Goal: Task Accomplishment & Management: Manage account settings

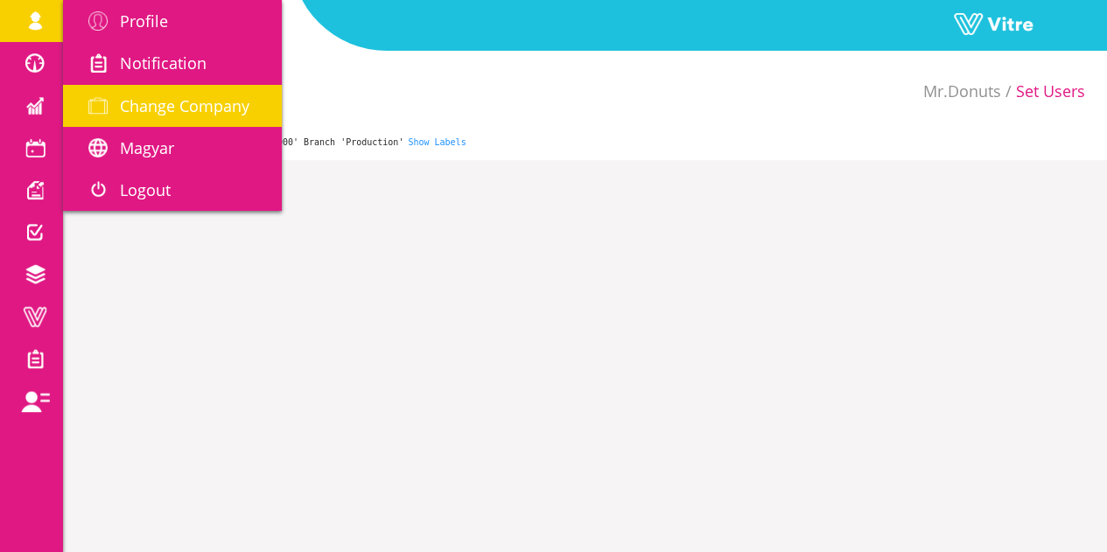
click at [186, 113] on span "Change Company" at bounding box center [185, 105] width 130 height 21
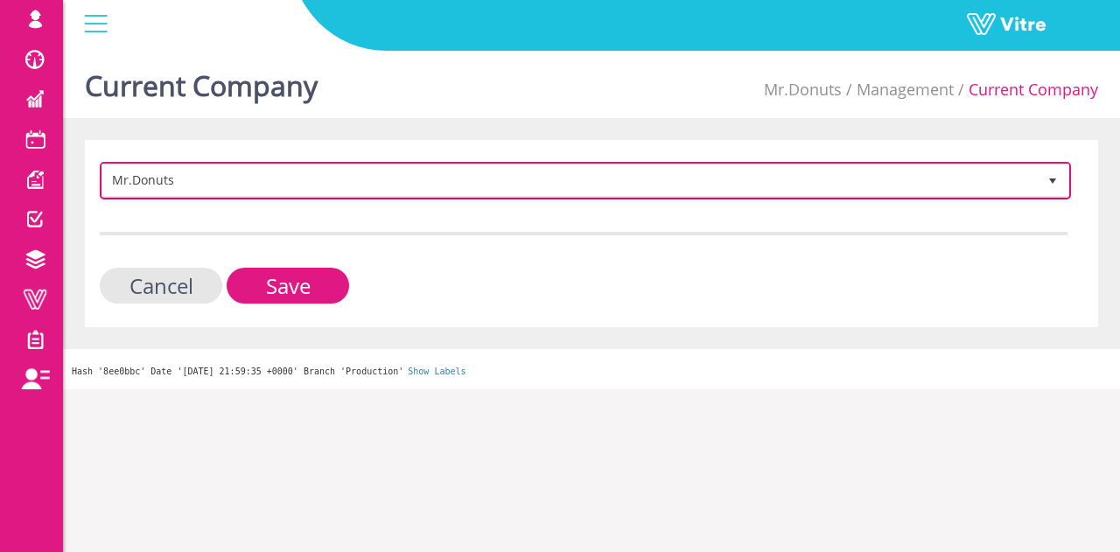
click at [221, 181] on span "Mr.Donuts" at bounding box center [569, 181] width 935 height 32
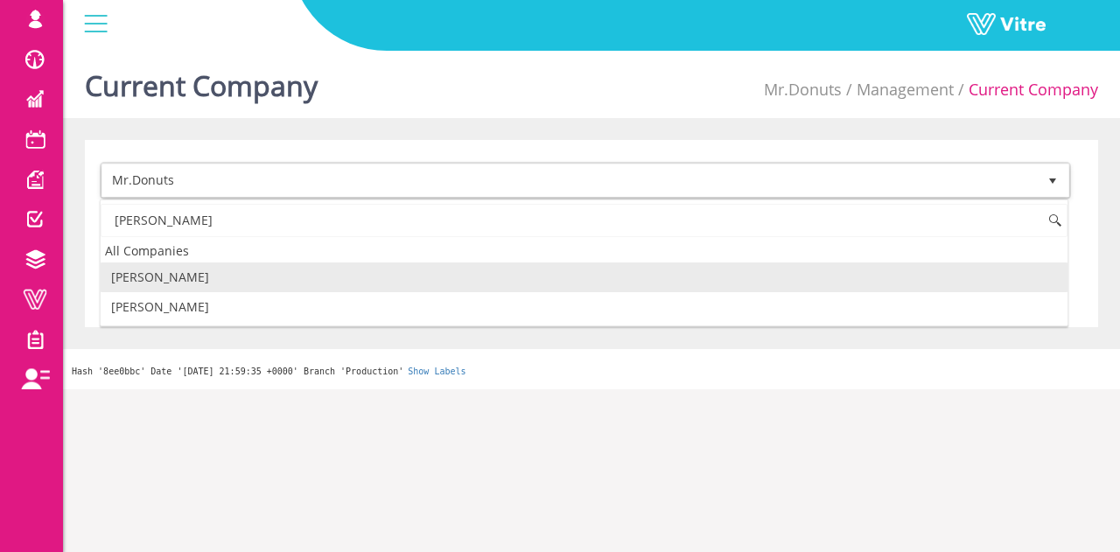
click at [176, 284] on li "[PERSON_NAME]" at bounding box center [584, 278] width 967 height 30
type input "[PERSON_NAME]"
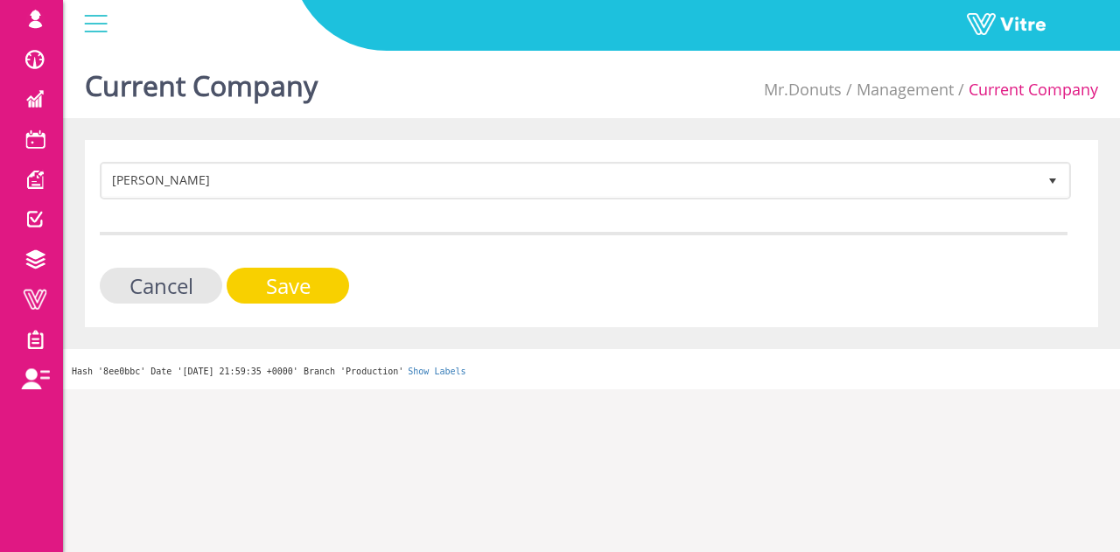
click at [305, 270] on input "Save" at bounding box center [288, 286] width 123 height 36
click at [312, 277] on input "Save" at bounding box center [288, 286] width 123 height 36
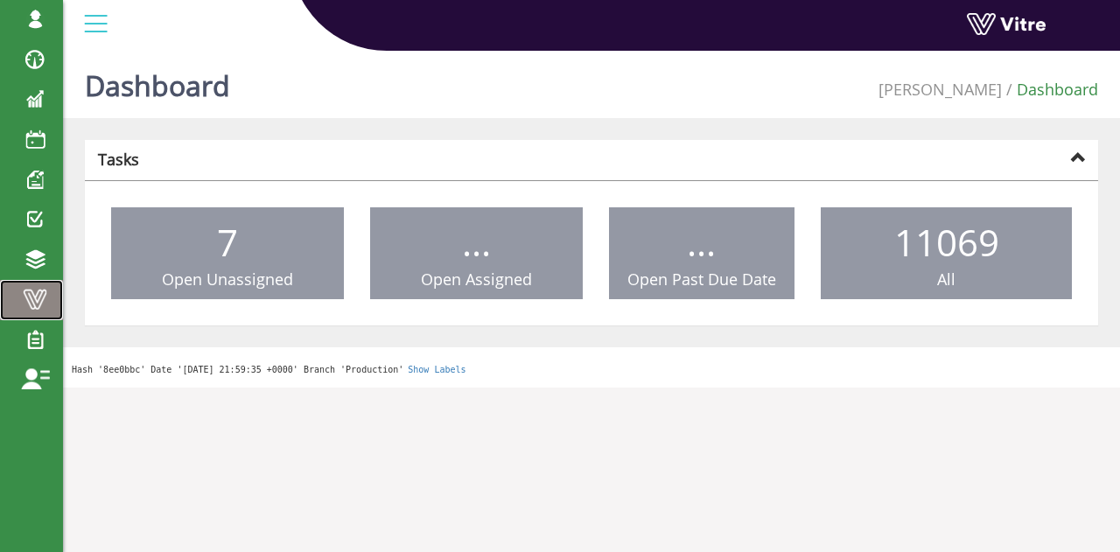
click at [42, 290] on span at bounding box center [35, 299] width 44 height 21
